Goal: Contribute content: Add original content to the website for others to see

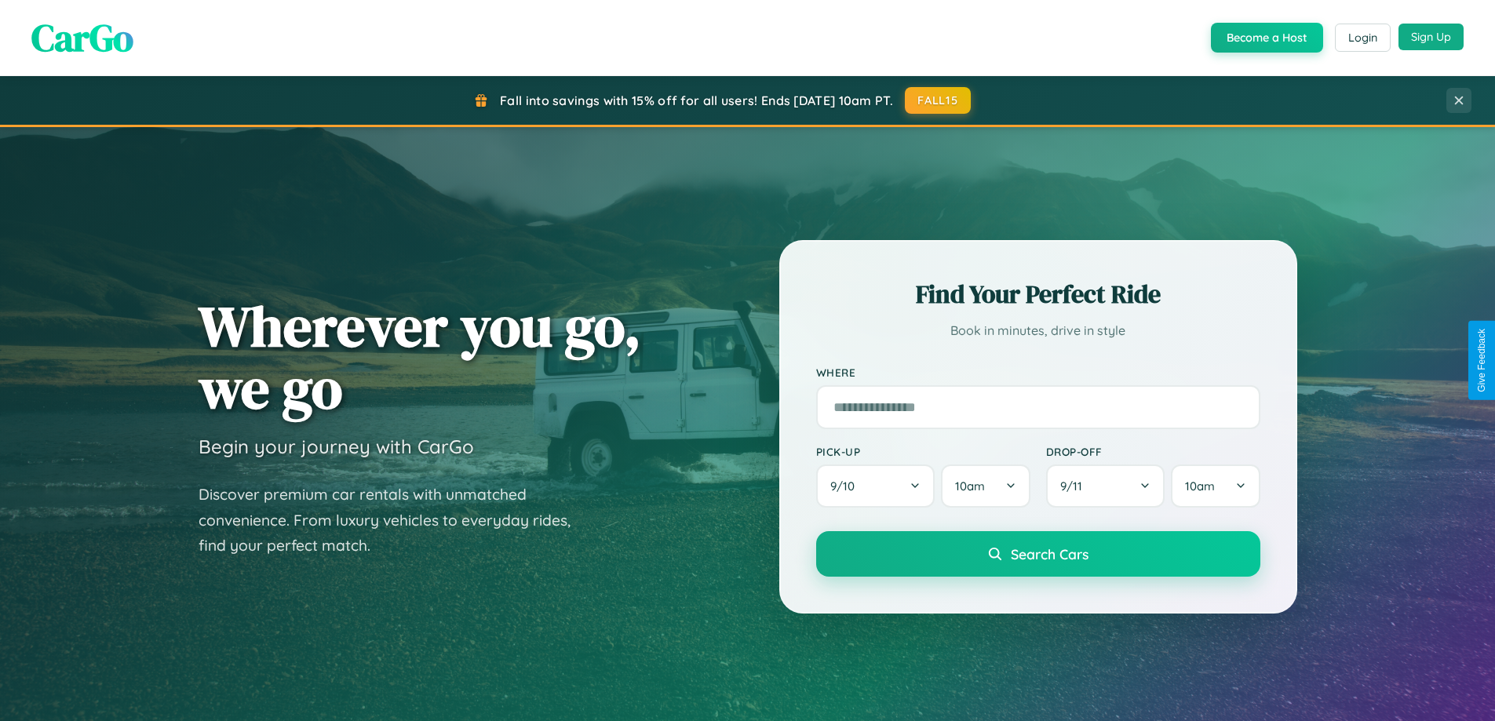
click at [1431, 37] on button "Sign Up" at bounding box center [1431, 37] width 65 height 27
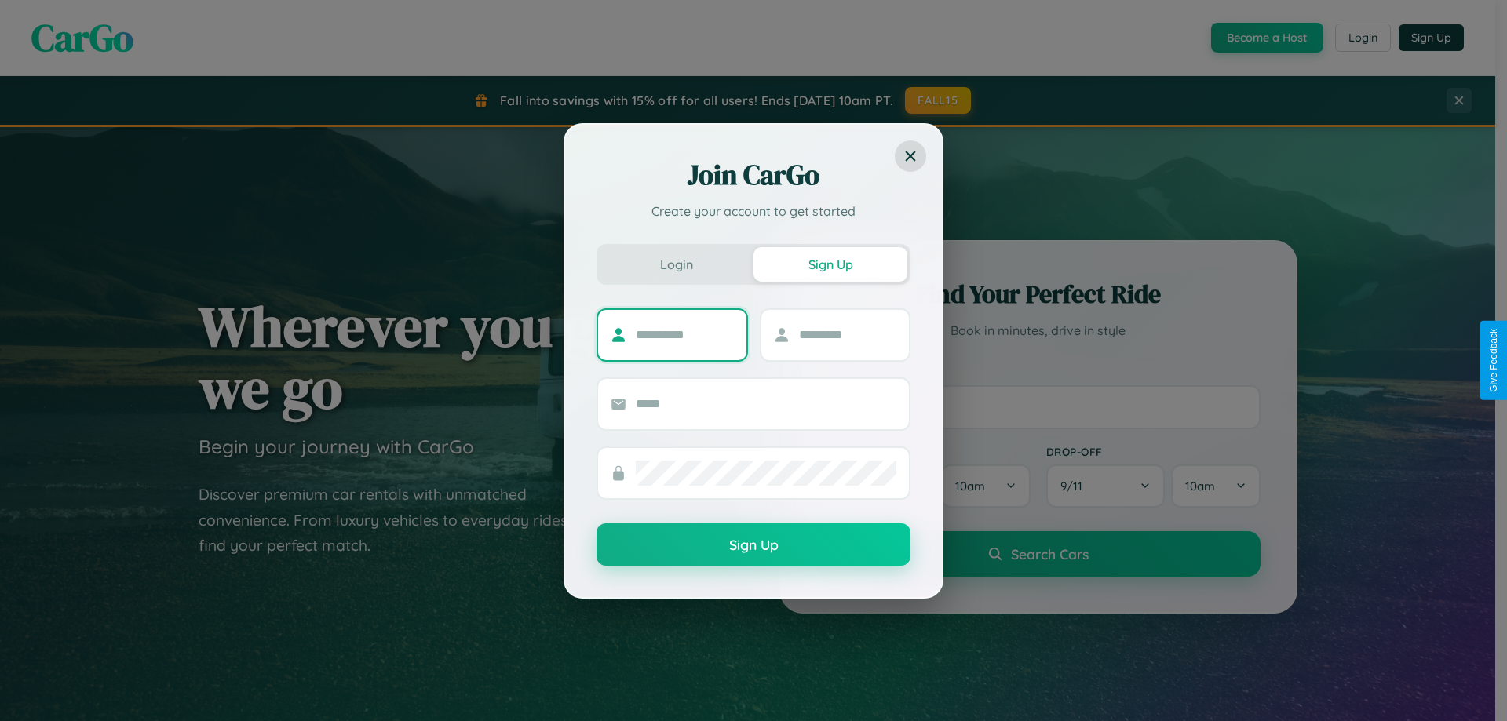
click at [684, 334] on input "text" at bounding box center [685, 335] width 98 height 25
type input "*******"
click at [847, 334] on input "text" at bounding box center [848, 335] width 98 height 25
type input "*****"
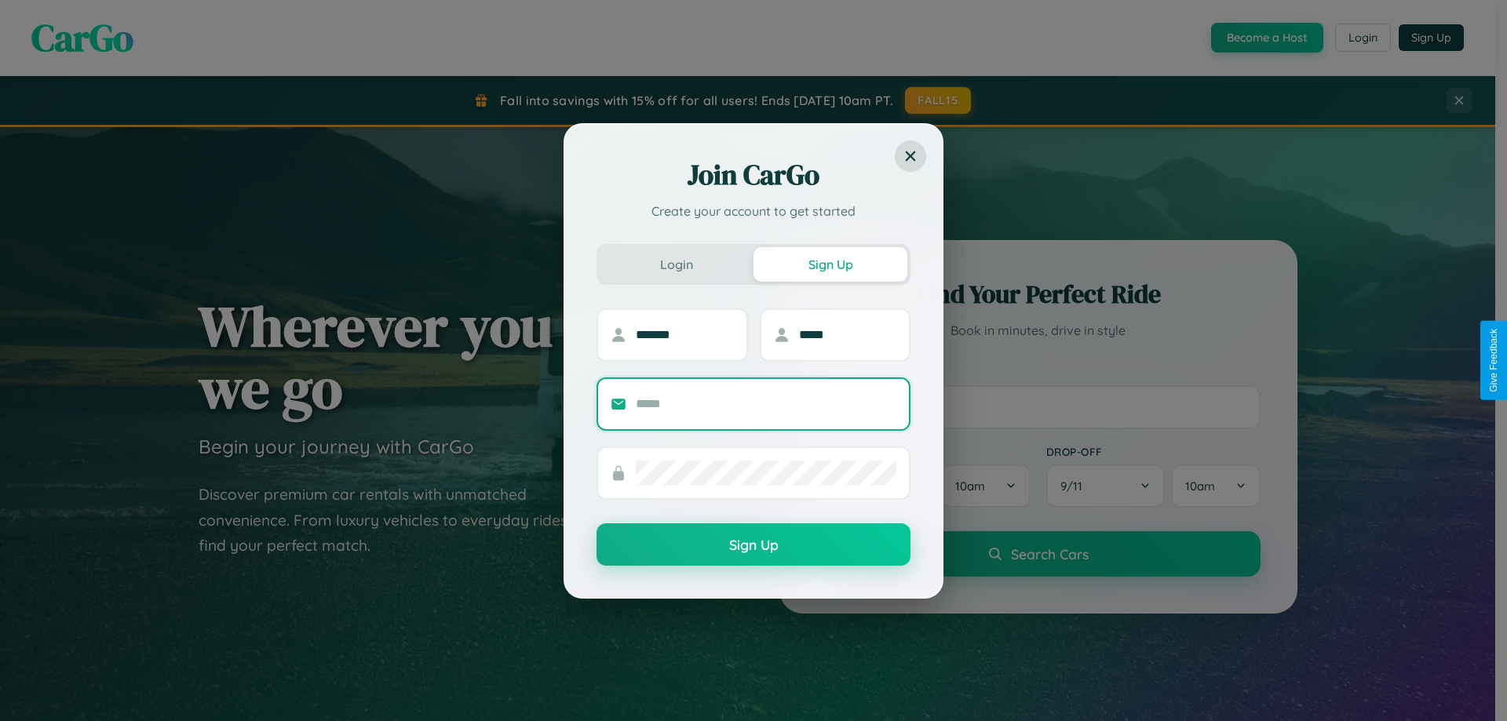
click at [766, 403] on input "text" at bounding box center [766, 404] width 261 height 25
type input "**********"
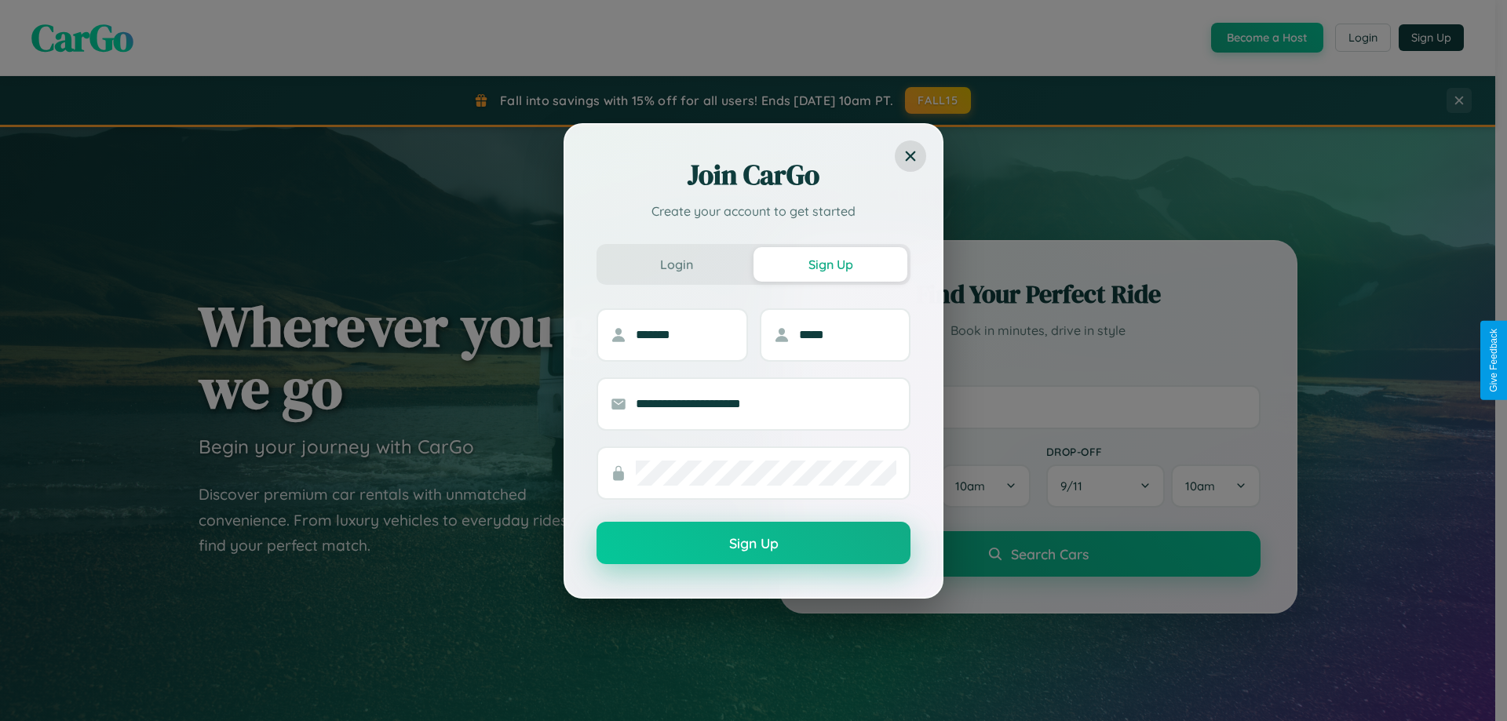
click at [754, 544] on button "Sign Up" at bounding box center [754, 543] width 314 height 42
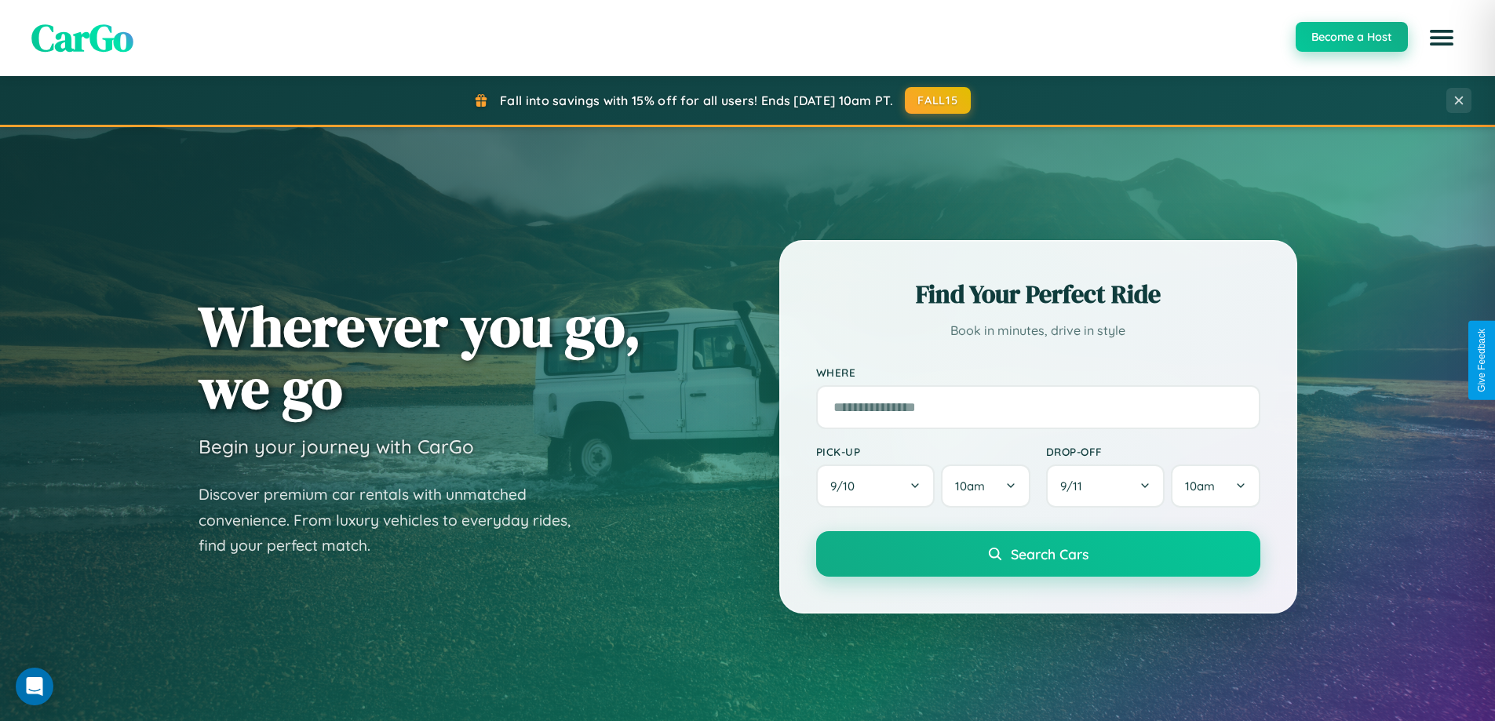
click at [1351, 37] on button "Become a Host" at bounding box center [1352, 37] width 112 height 30
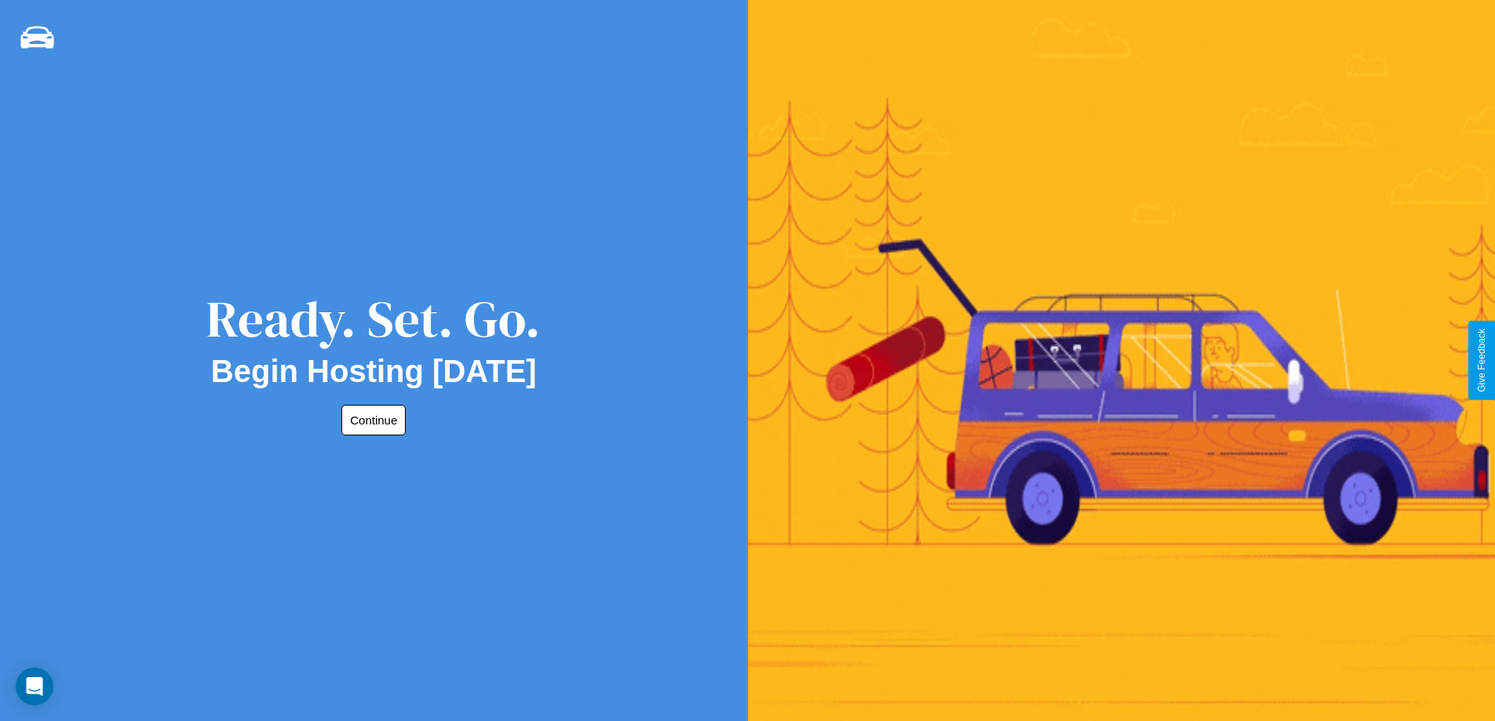
click at [370, 420] on button "Continue" at bounding box center [373, 420] width 64 height 31
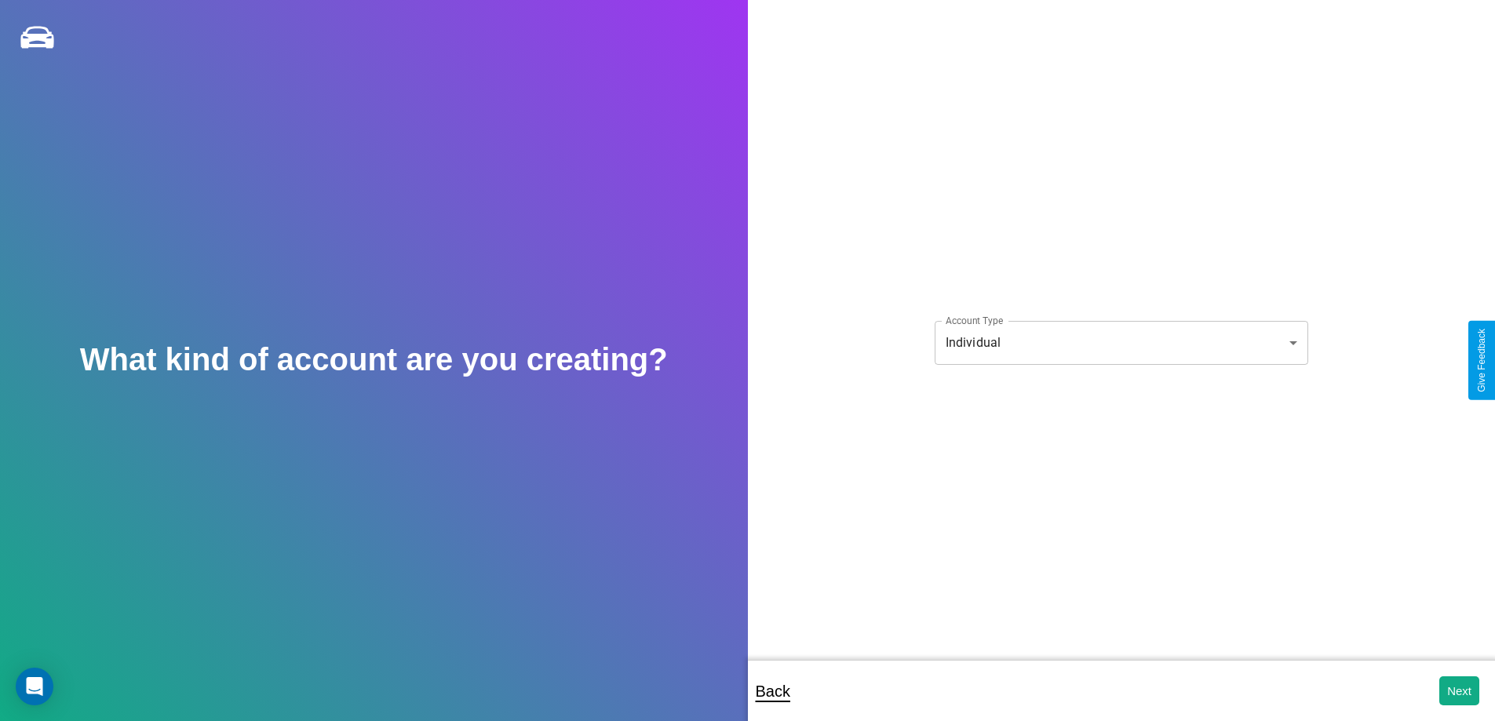
click at [1121, 342] on body "**********" at bounding box center [747, 371] width 1495 height 743
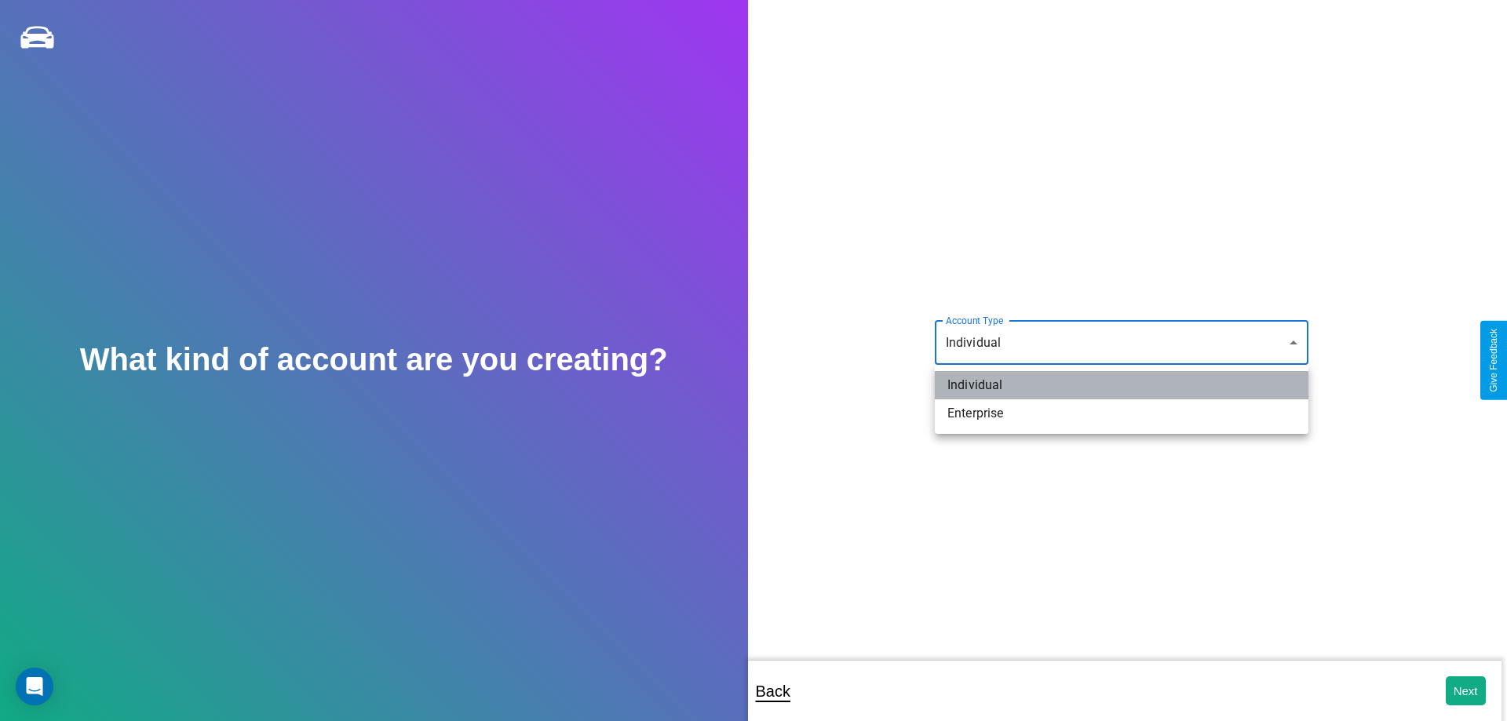
click at [1122, 385] on li "Individual" at bounding box center [1122, 385] width 374 height 28
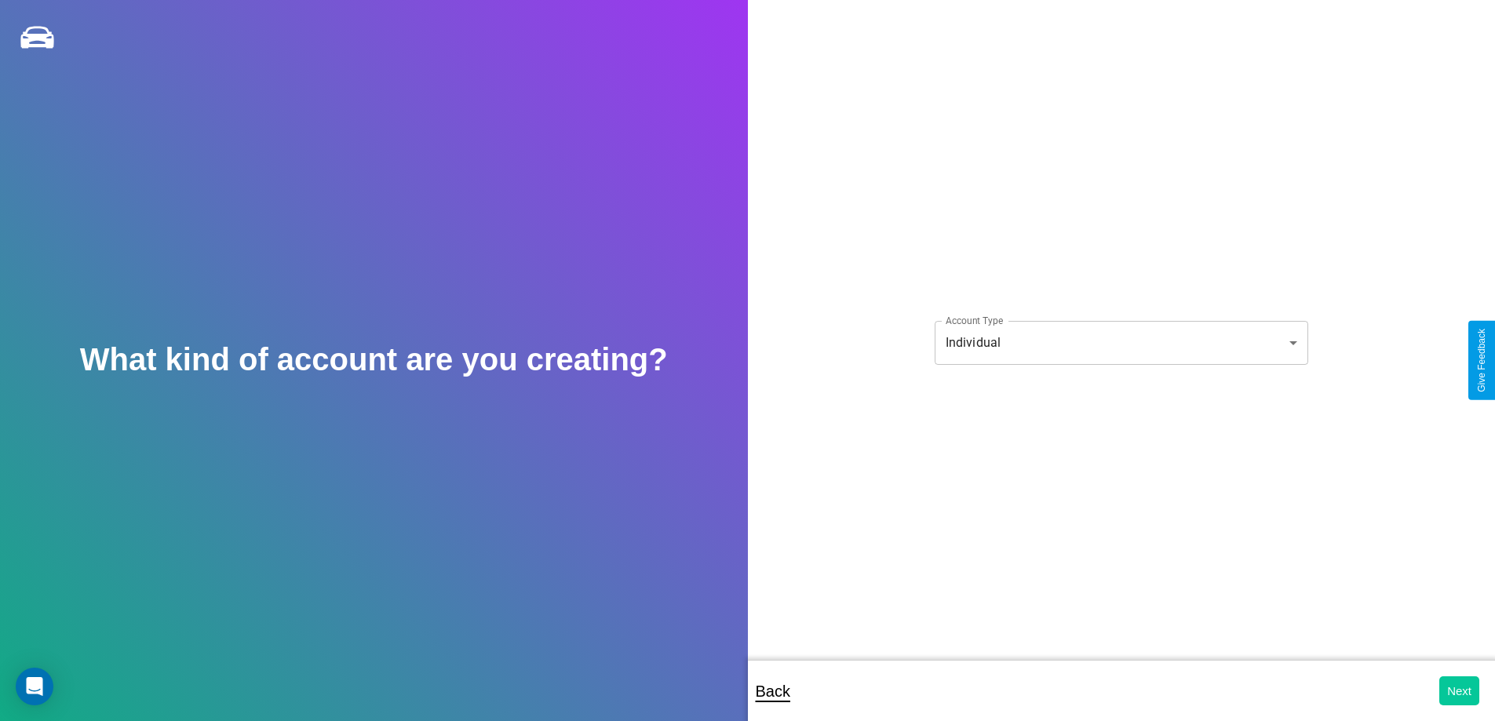
click at [1459, 691] on button "Next" at bounding box center [1460, 691] width 40 height 29
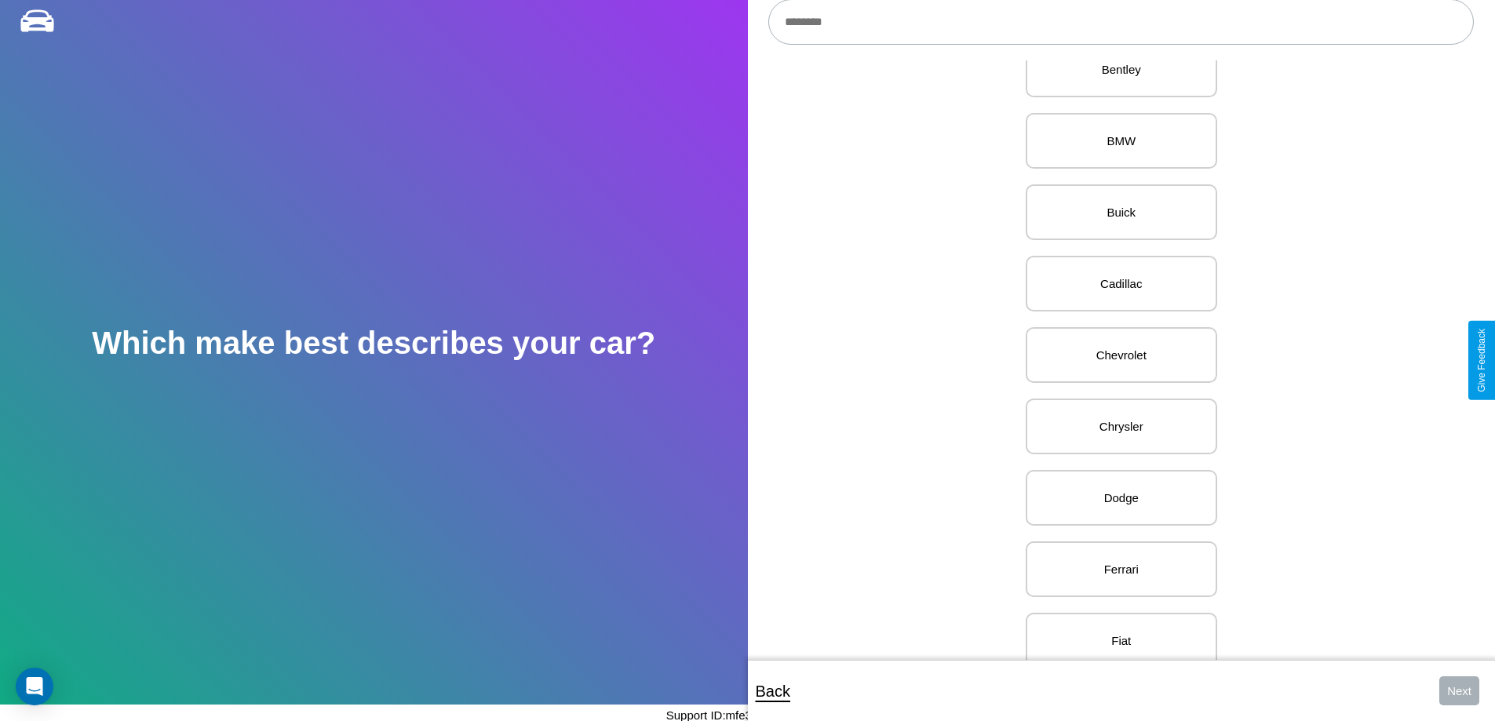
scroll to position [394, 0]
click at [1115, 360] on p "Chrysler" at bounding box center [1121, 359] width 157 height 21
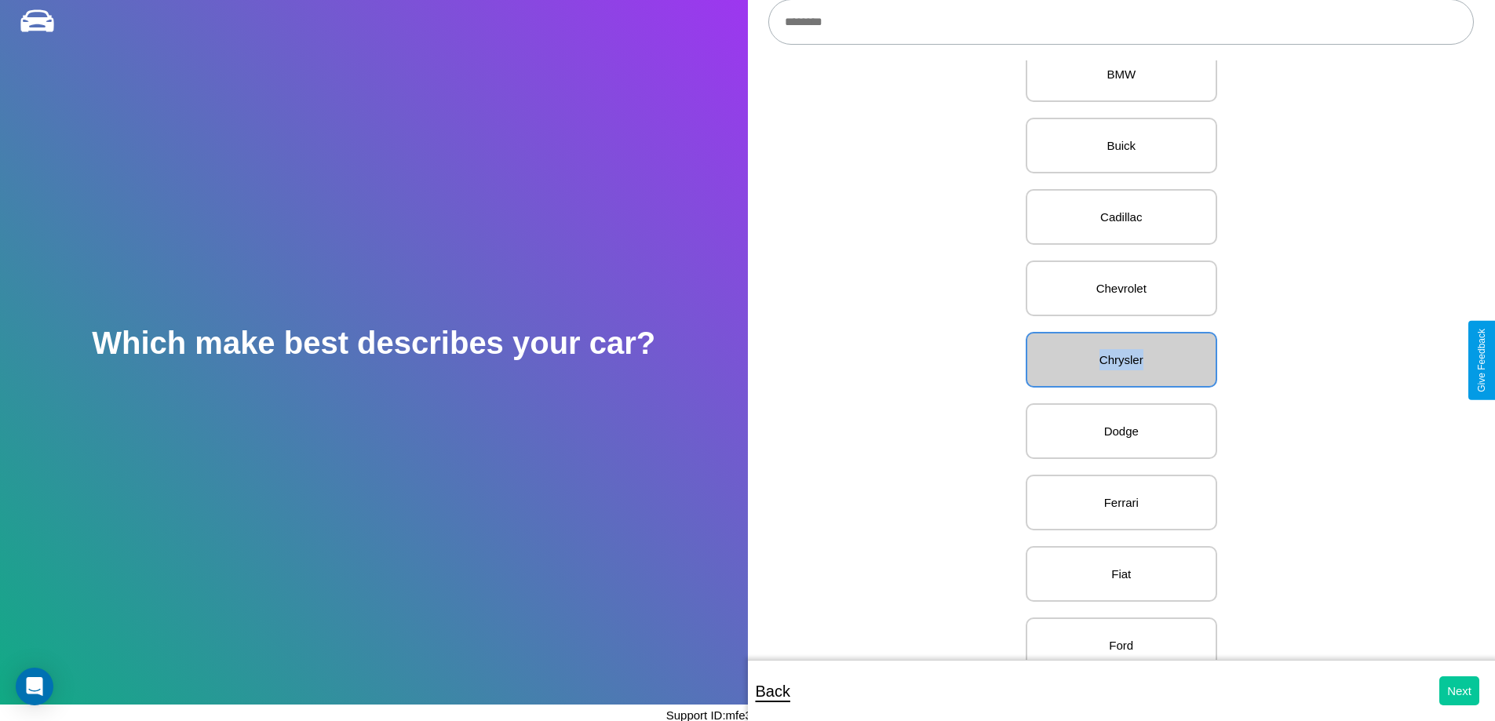
click at [1459, 691] on button "Next" at bounding box center [1460, 691] width 40 height 29
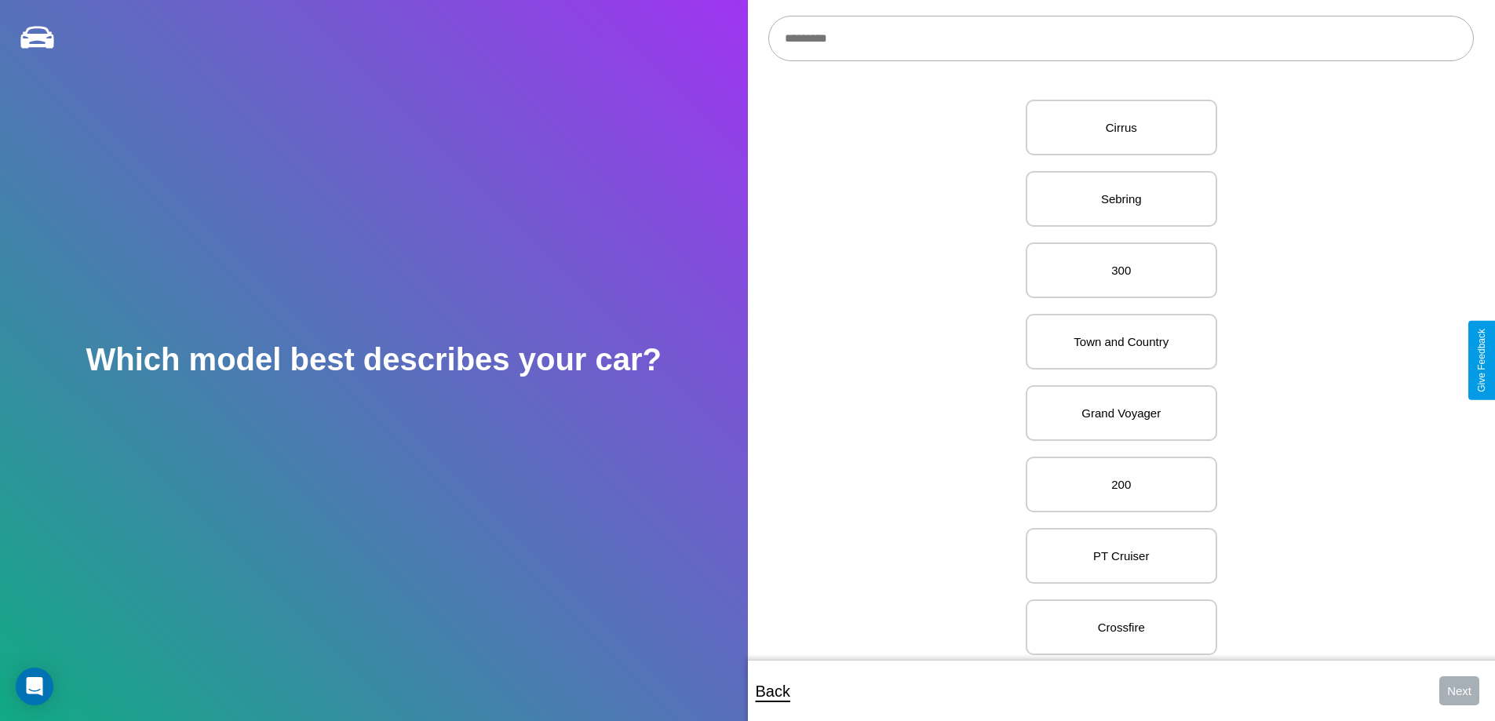
scroll to position [1394, 0]
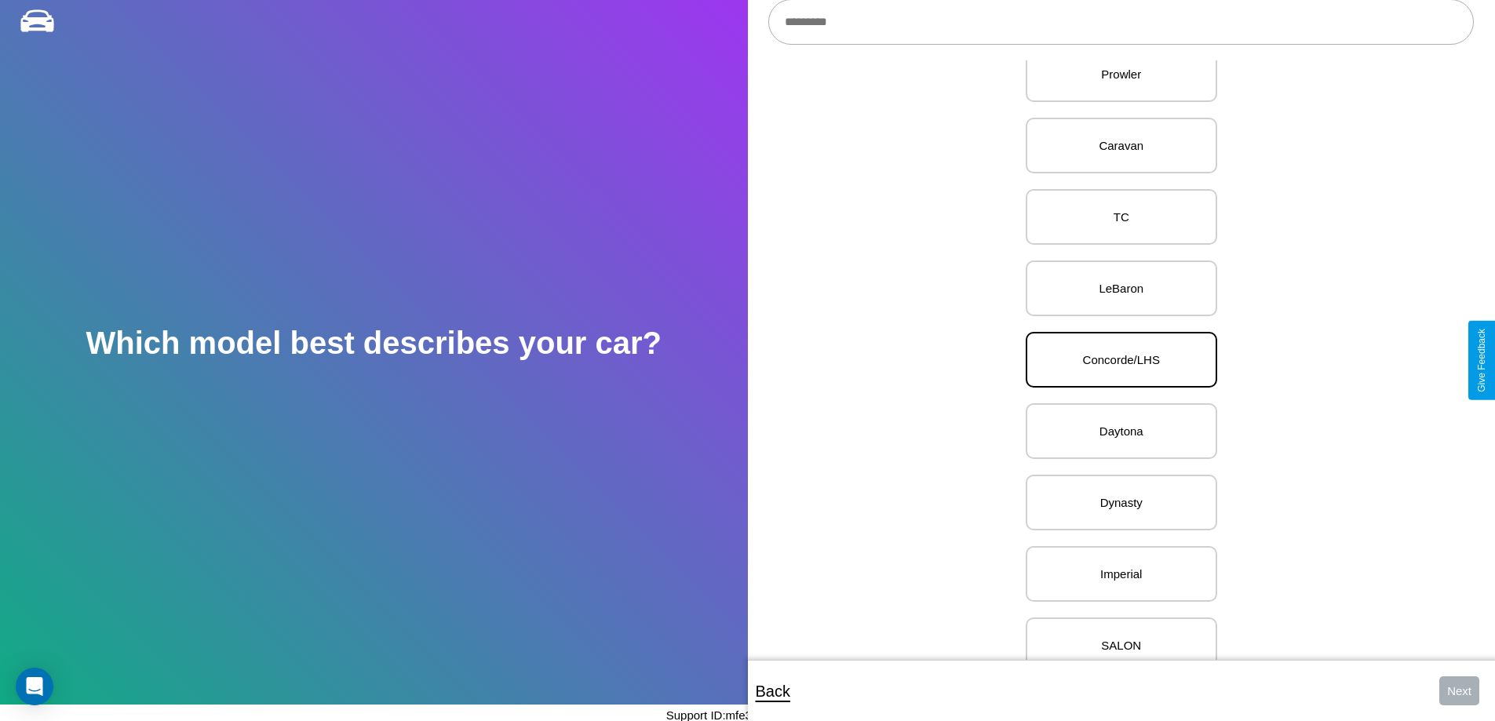
click at [1115, 360] on p "Concorde/LHS" at bounding box center [1121, 359] width 157 height 21
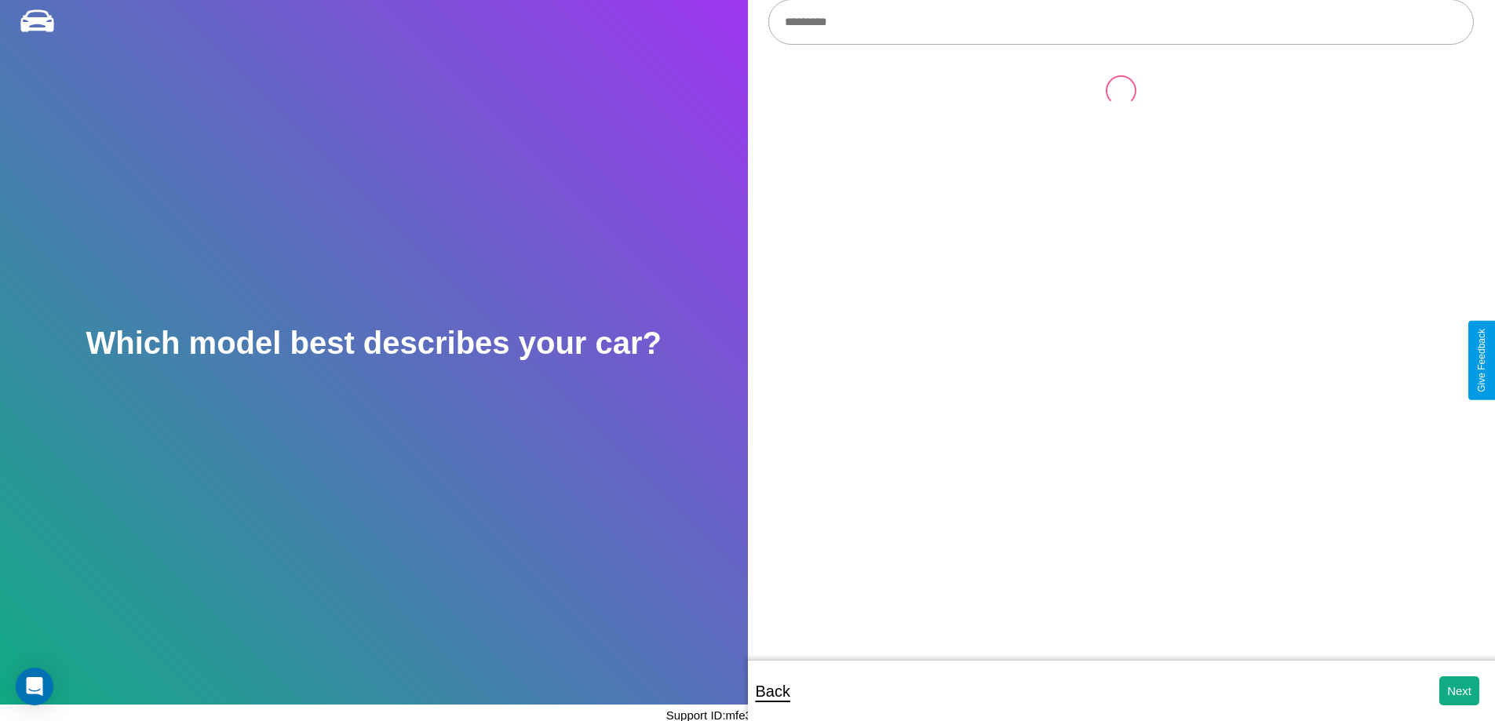
scroll to position [0, 0]
click at [1459, 691] on button "Next" at bounding box center [1460, 691] width 40 height 29
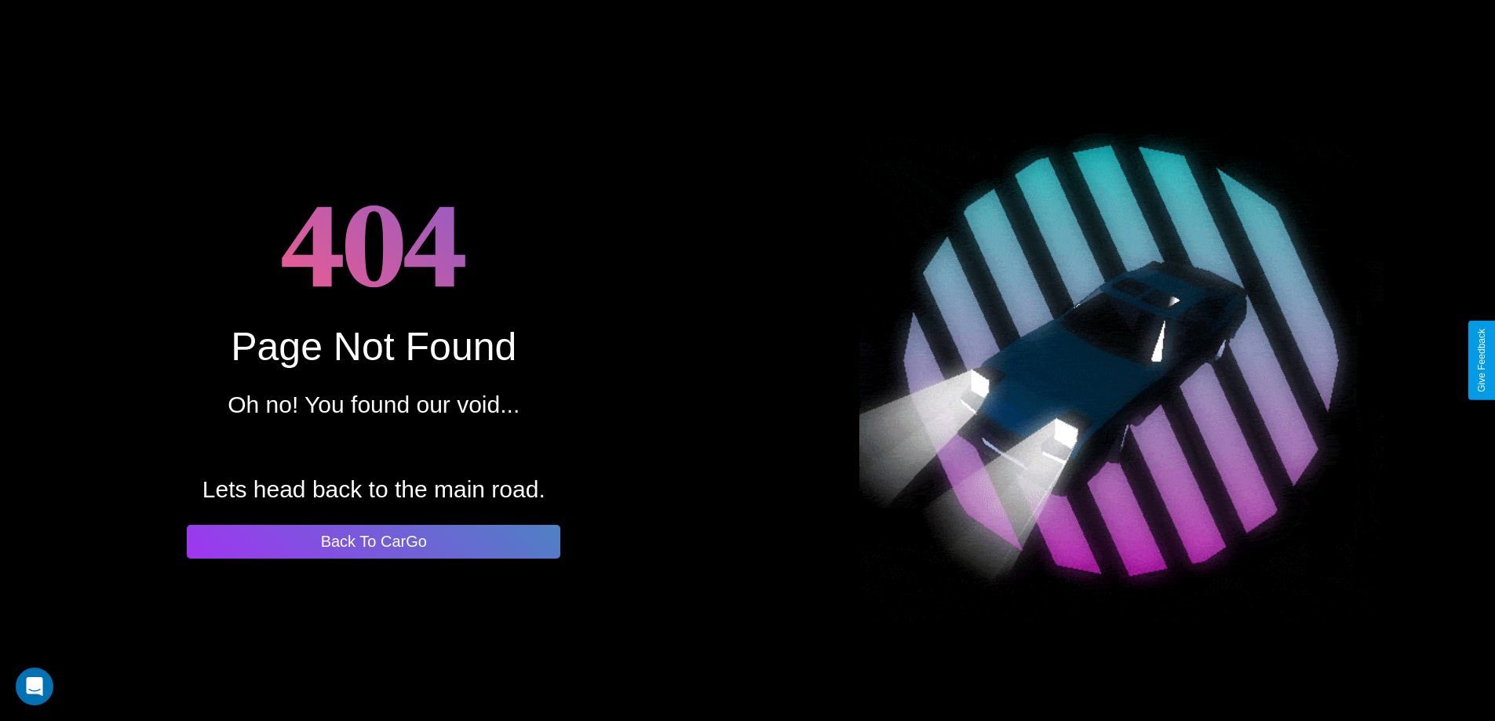
click at [374, 542] on button "Back To CarGo" at bounding box center [374, 542] width 374 height 34
